Goal: Find specific page/section

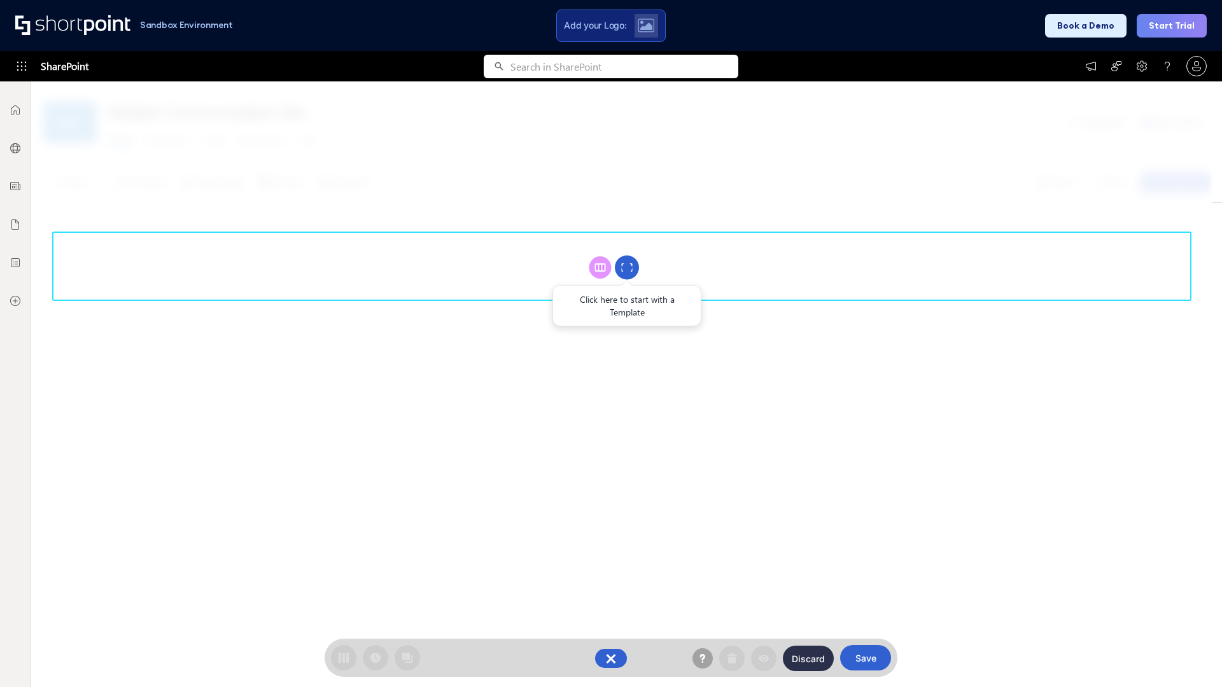
click at [627, 267] on circle at bounding box center [627, 268] width 24 height 24
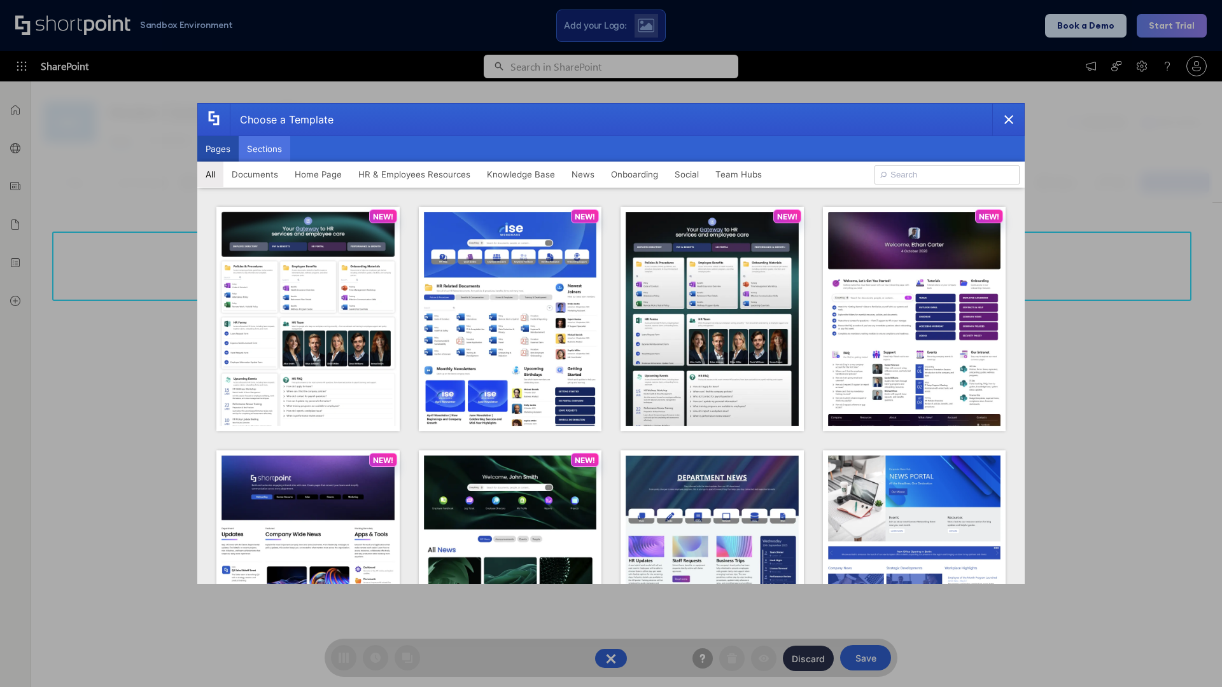
click at [264, 149] on button "Sections" at bounding box center [265, 148] width 52 height 25
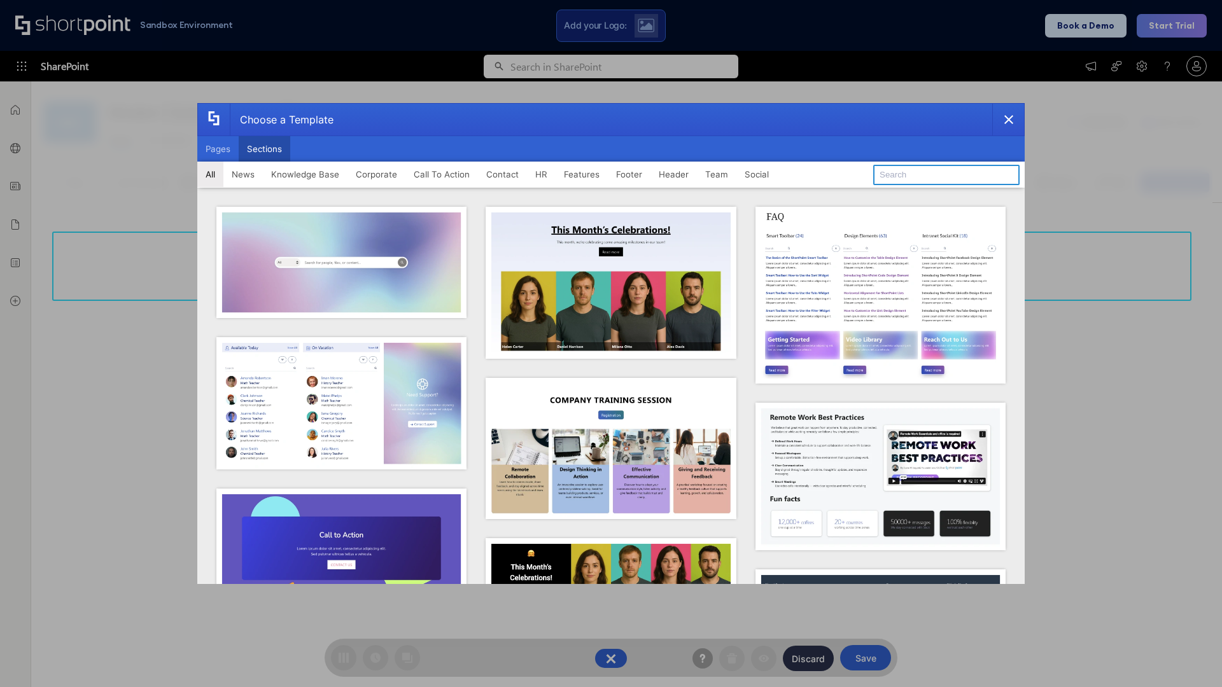
type input "Footer 8"
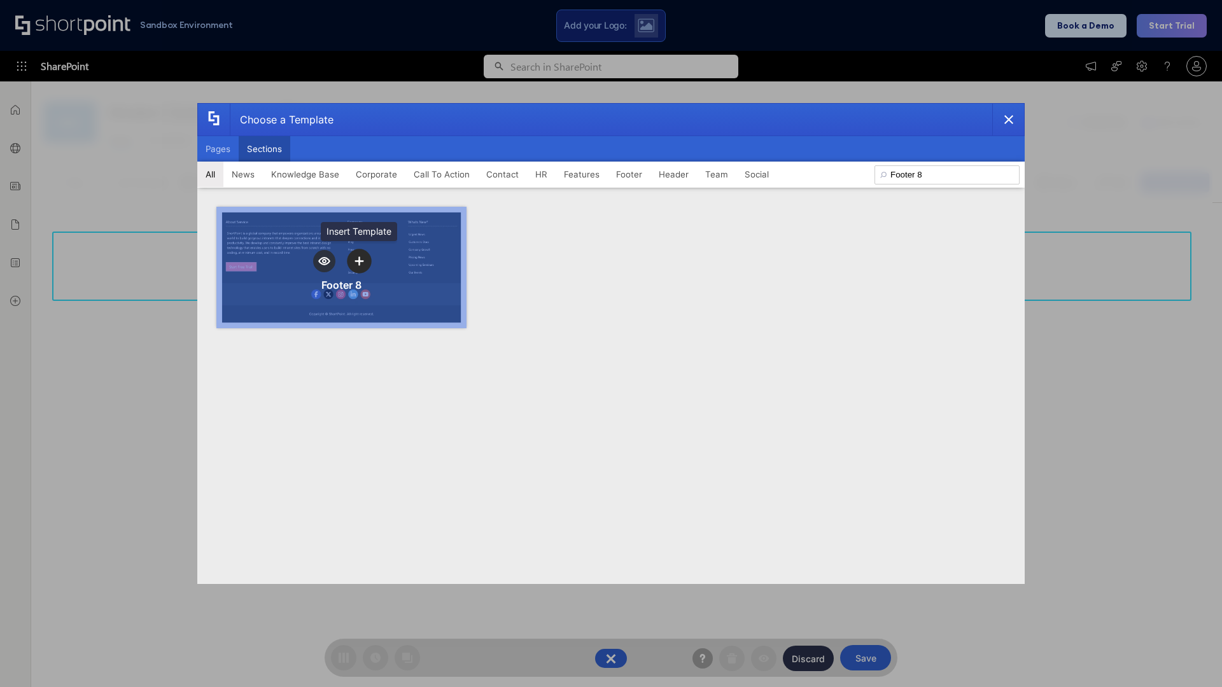
click at [359, 261] on icon "template selector" at bounding box center [358, 260] width 9 height 9
